Goal: Task Accomplishment & Management: Complete application form

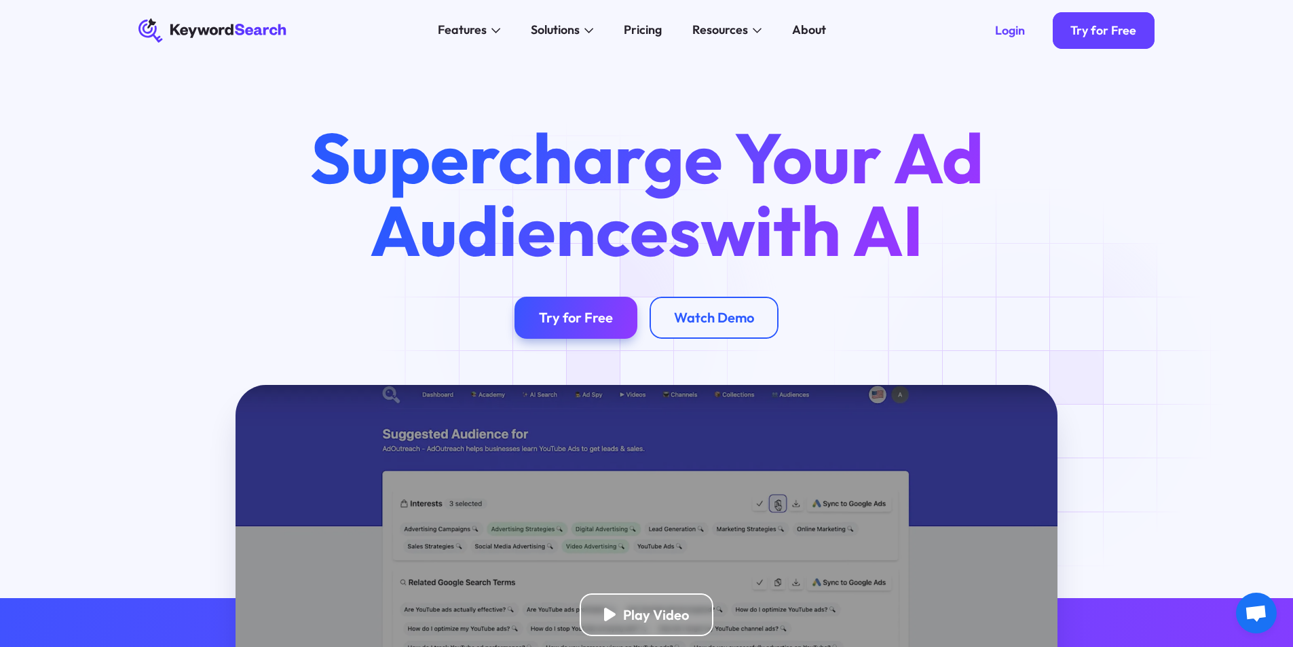
click at [581, 324] on div "Try for Free" at bounding box center [576, 317] width 74 height 17
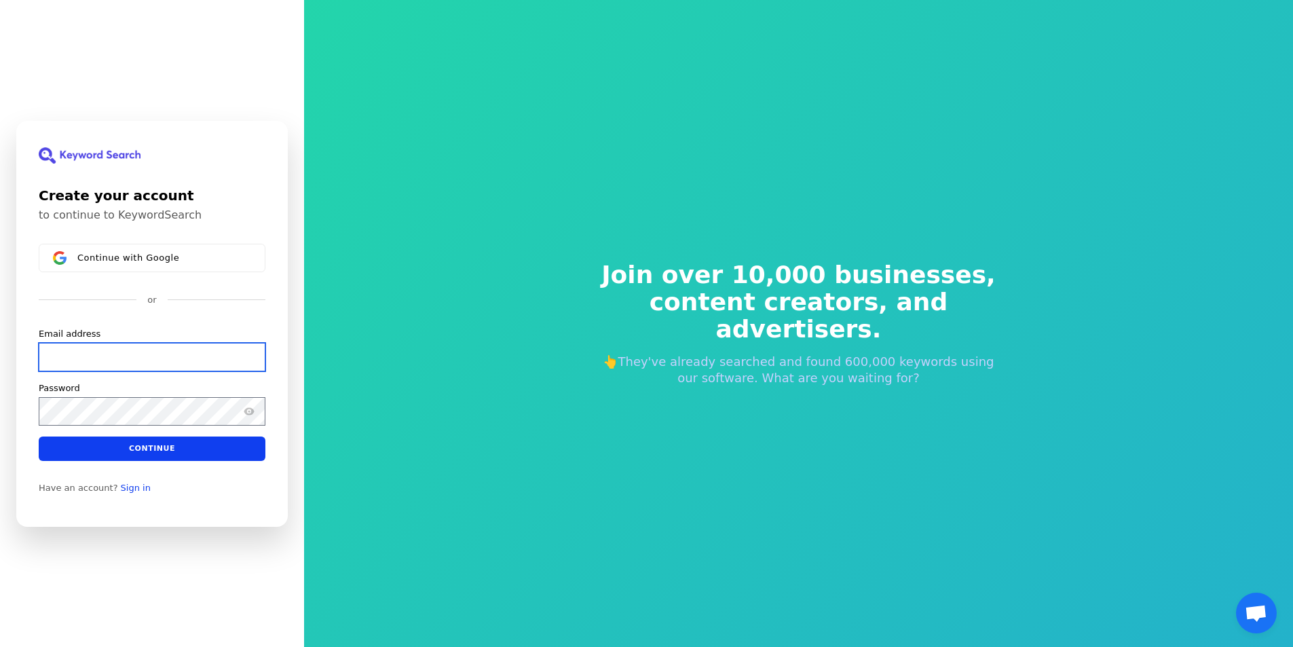
click at [72, 354] on input "Email address" at bounding box center [152, 356] width 227 height 29
paste input "[EMAIL_ADDRESS][DOMAIN_NAME]"
click at [111, 394] on div "Password" at bounding box center [152, 402] width 227 height 43
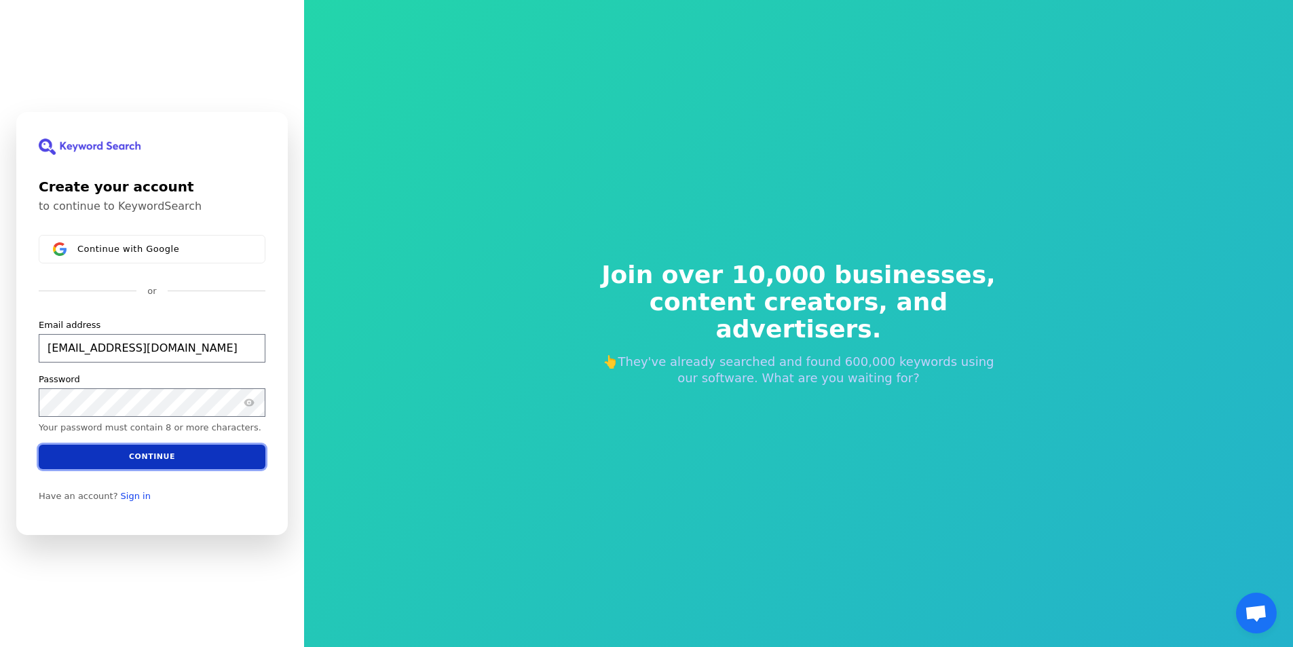
click at [168, 450] on button "Continue" at bounding box center [152, 457] width 227 height 24
type input "[EMAIL_ADDRESS][DOMAIN_NAME]"
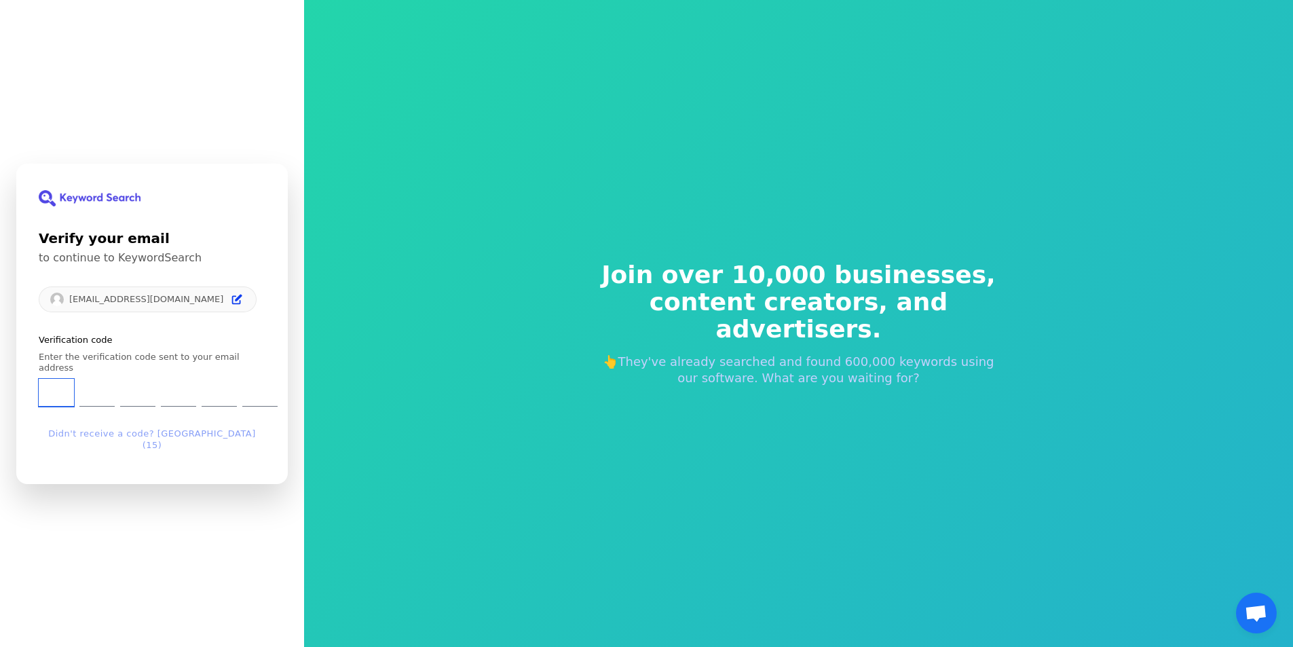
click at [56, 392] on input "Enter verification code. Digit 1" at bounding box center [56, 393] width 35 height 28
paste input "9"
type input "9"
type input "5"
type input "1"
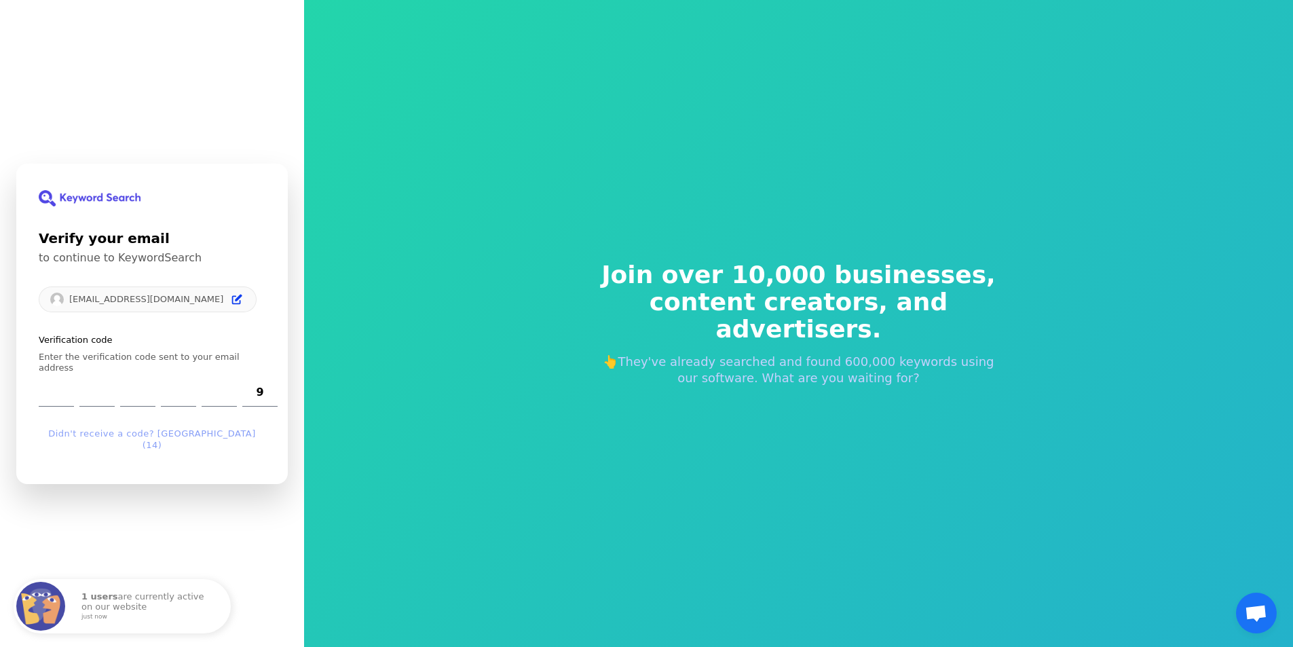
type input "8"
type input "7"
type input "9"
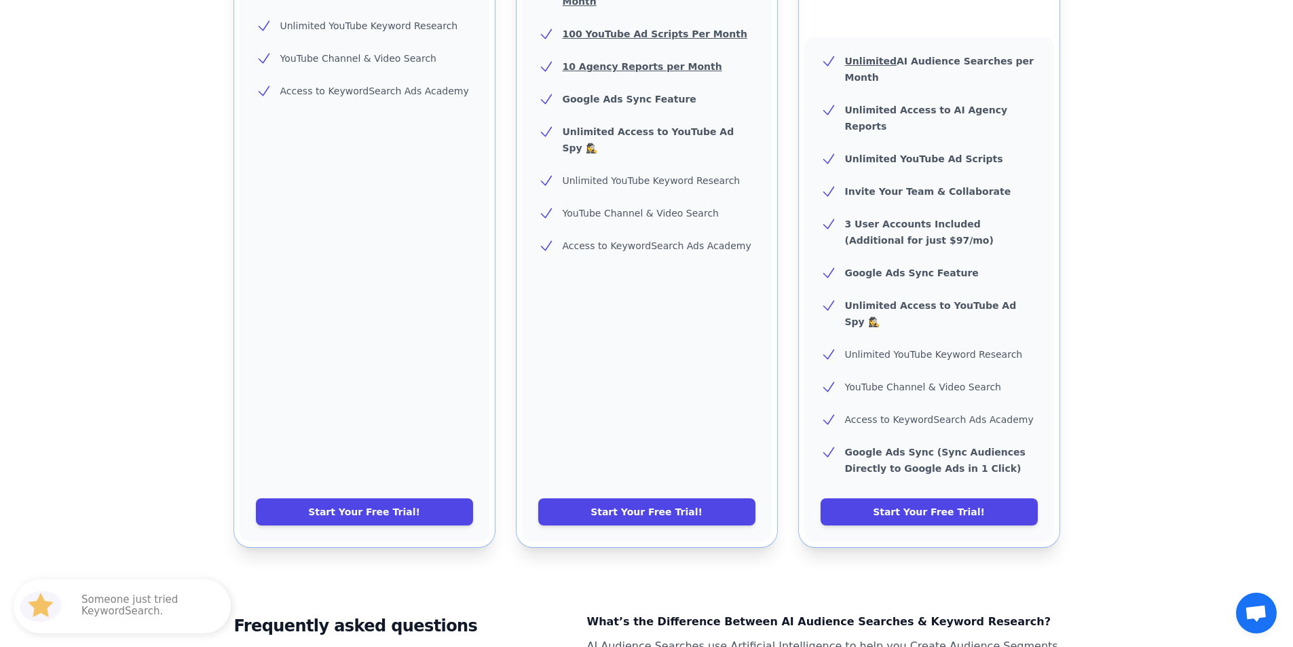
scroll to position [475, 0]
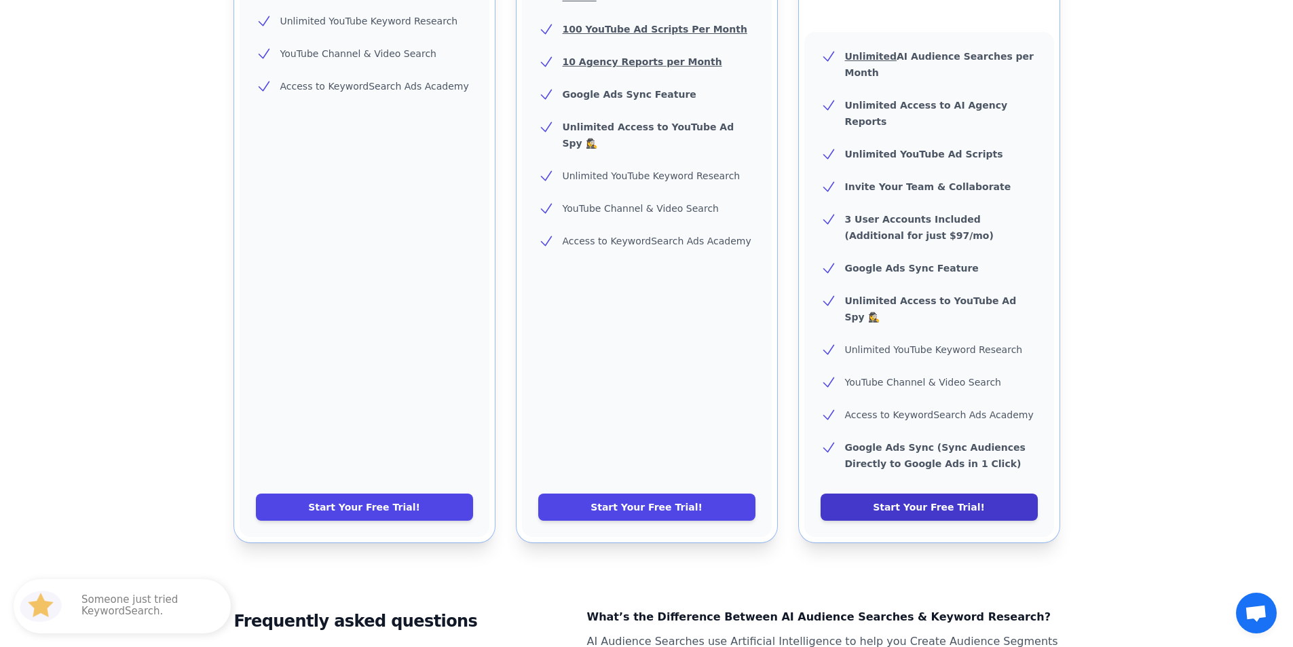
click at [873, 493] on link "Start Your Free Trial!" at bounding box center [929, 506] width 217 height 27
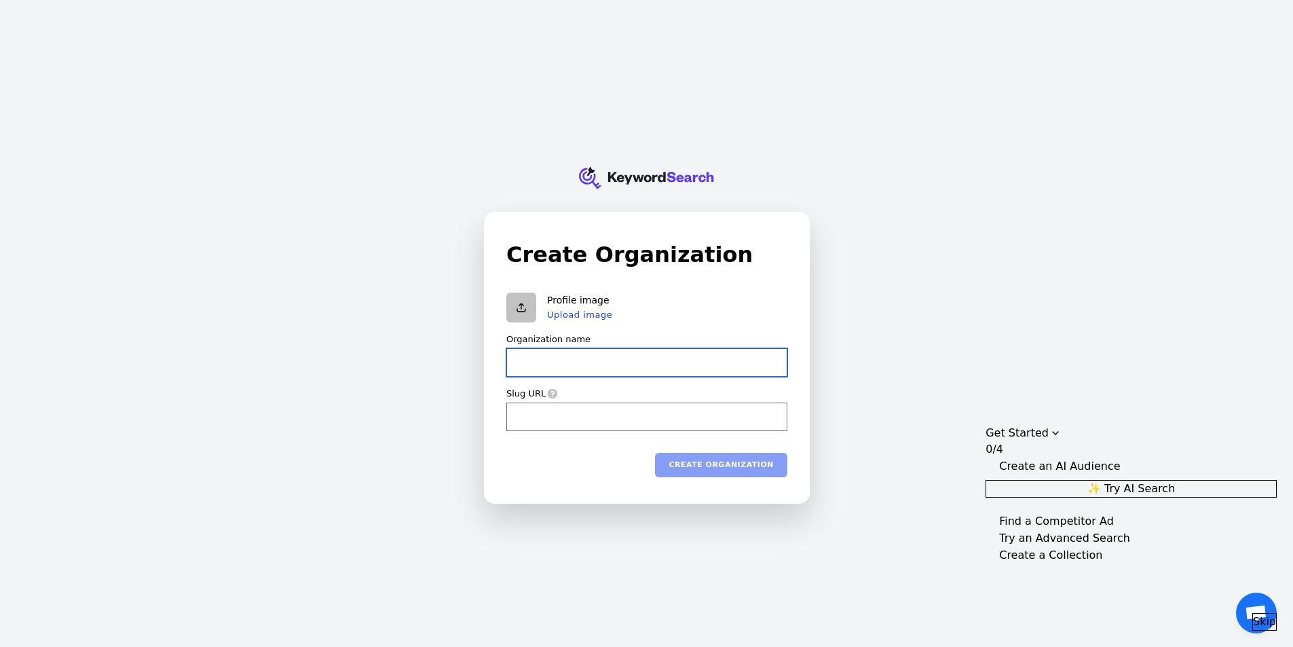
click at [577, 366] on input "Organization name" at bounding box center [646, 362] width 281 height 29
click at [569, 419] on input "Slug URL" at bounding box center [646, 416] width 281 height 29
click at [540, 362] on input "Organization name" at bounding box center [646, 362] width 281 height 29
type input "t"
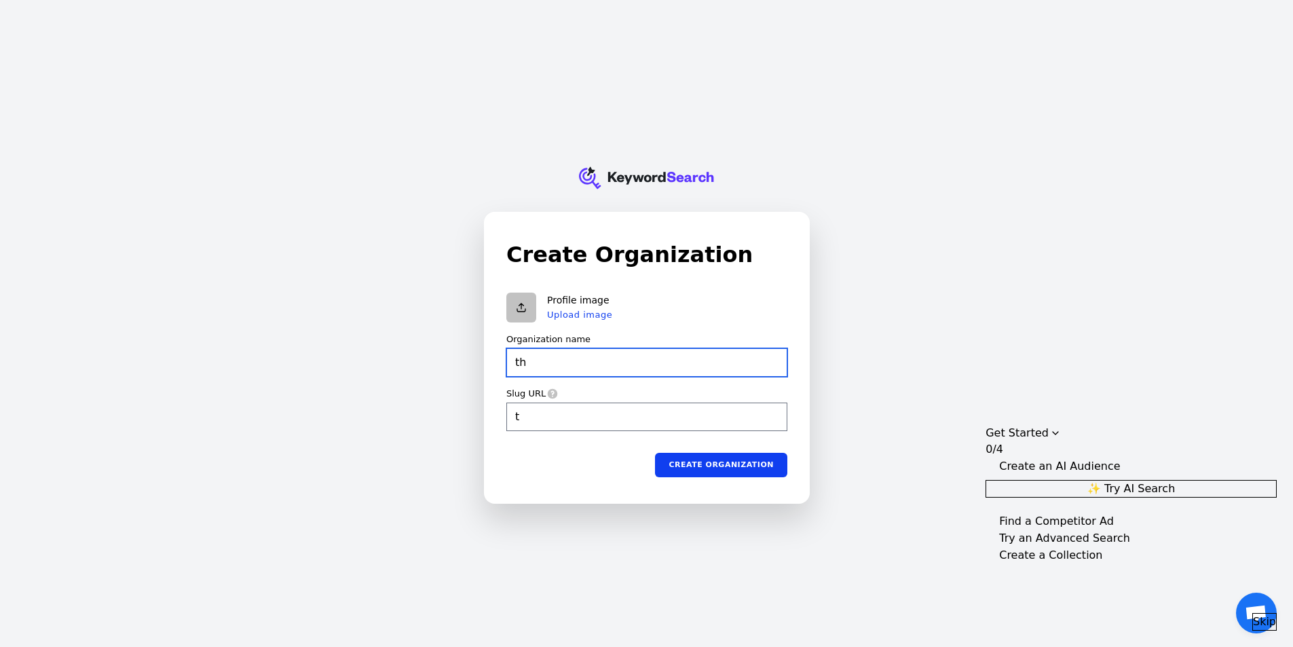
type input "th"
type input "tha"
type input "than"
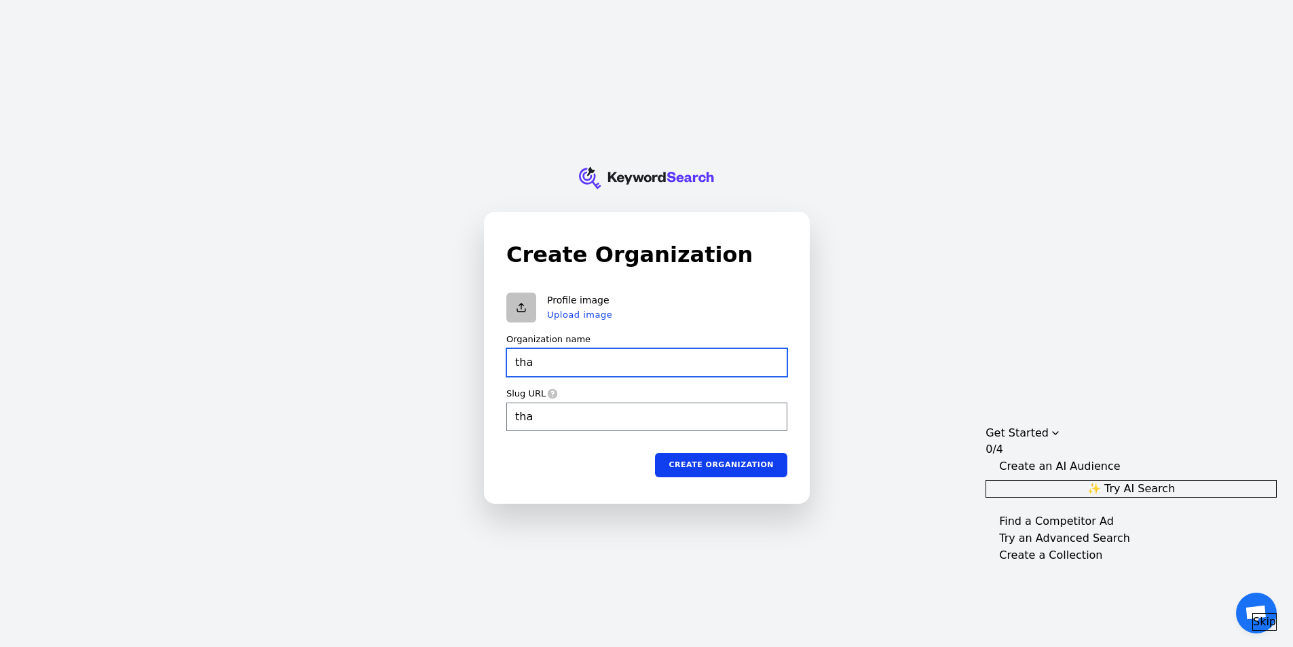
type input "than"
type input "thanh"
type input "thanhy"
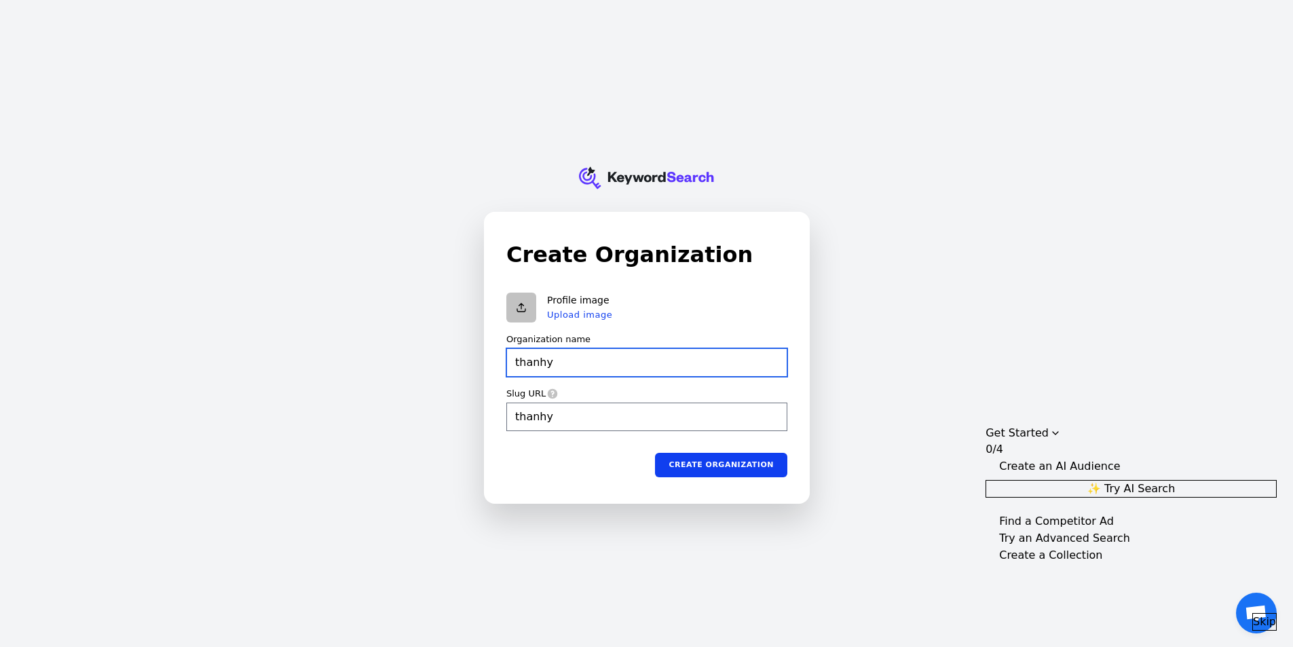
type input "thanhye"
type input "thanhyen"
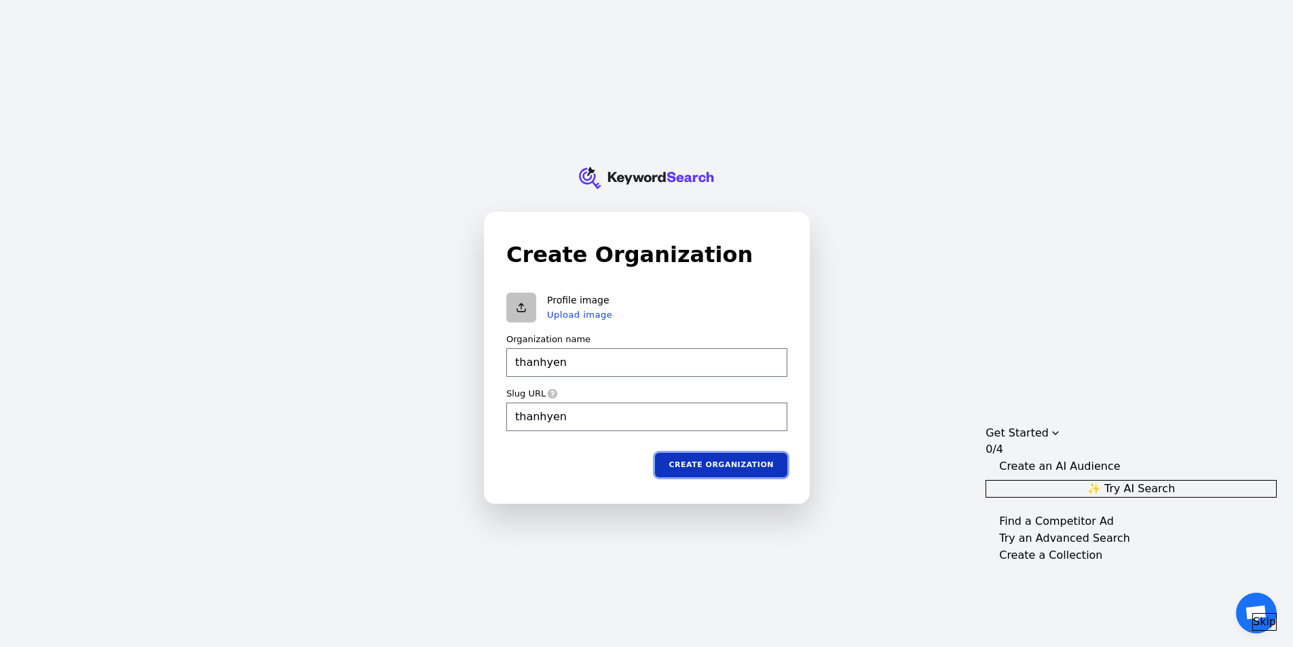
click at [720, 462] on button "Create organization" at bounding box center [721, 464] width 132 height 24
type input "thanhyen"
